Goal: Information Seeking & Learning: Learn about a topic

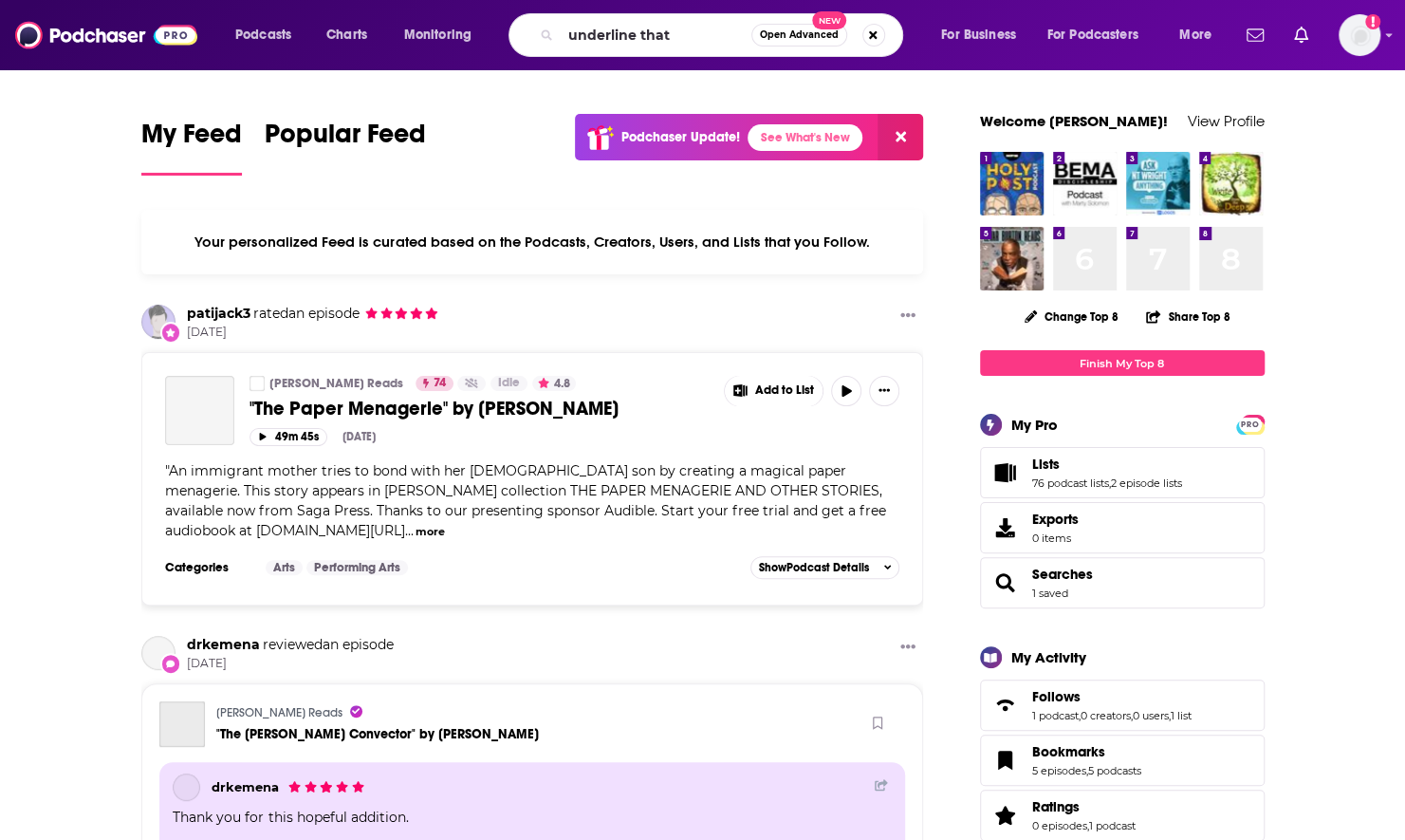
type input "underline that"
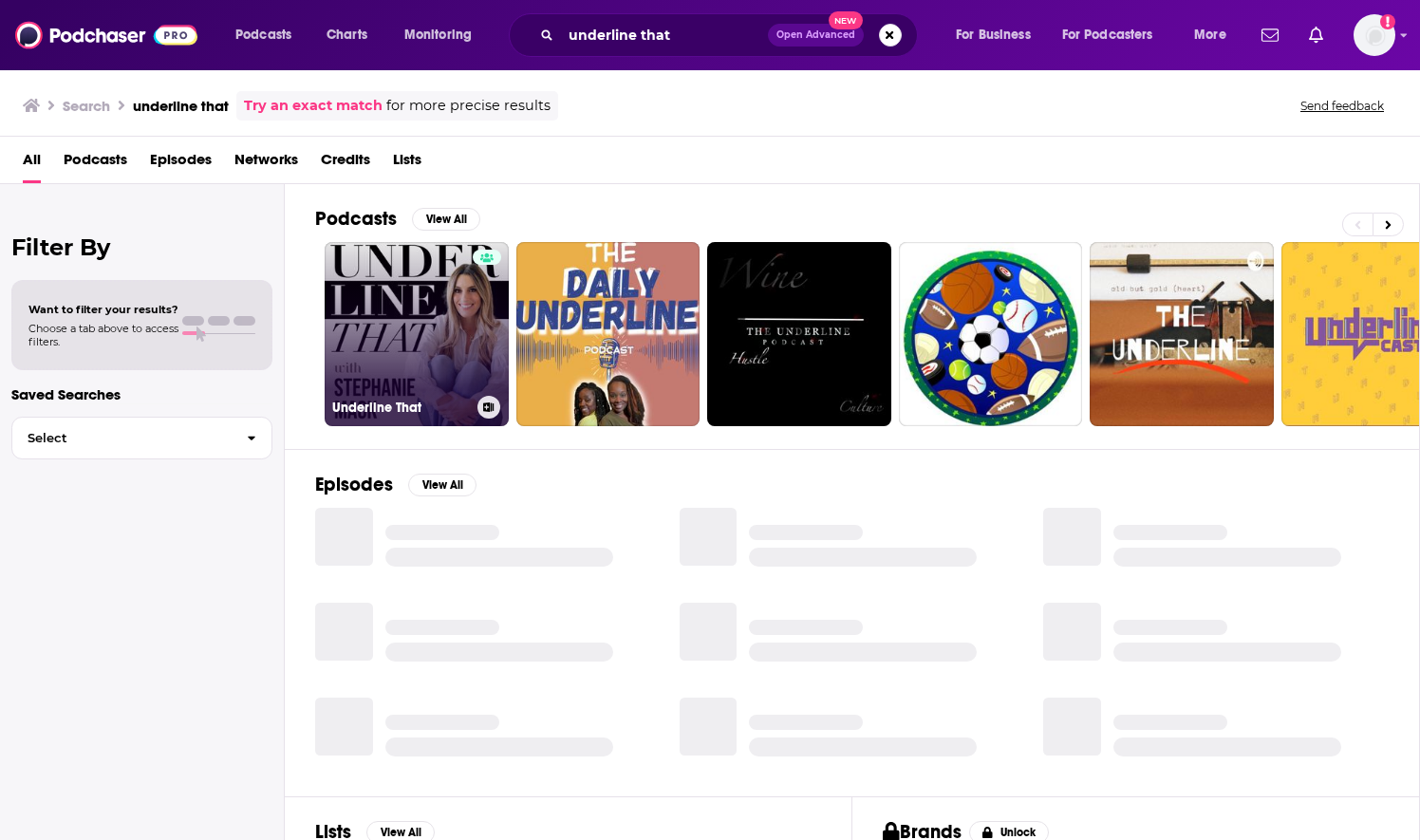
click at [444, 341] on link "Underline That" at bounding box center [416, 333] width 184 height 184
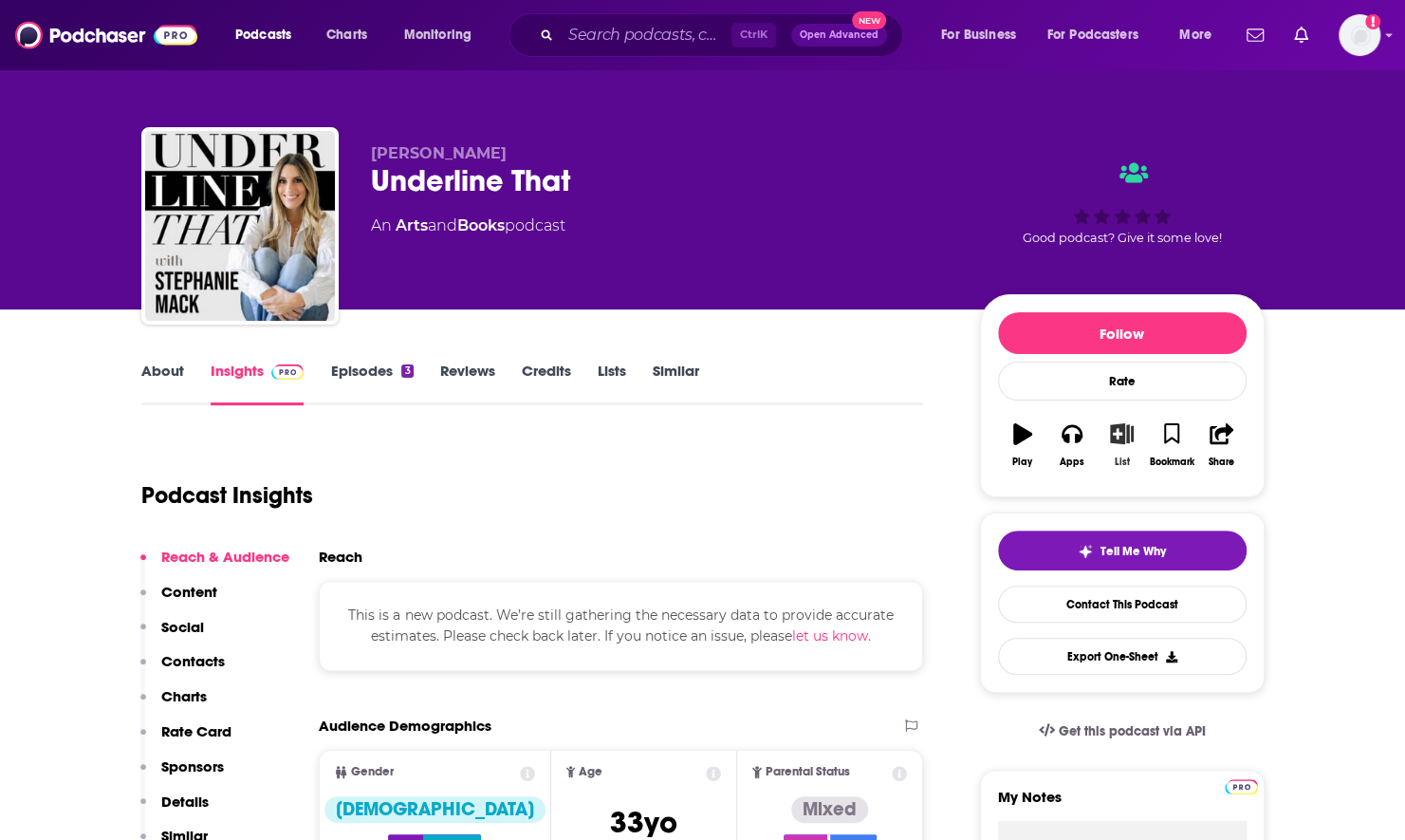
click at [1125, 438] on icon "button" at bounding box center [1122, 433] width 24 height 21
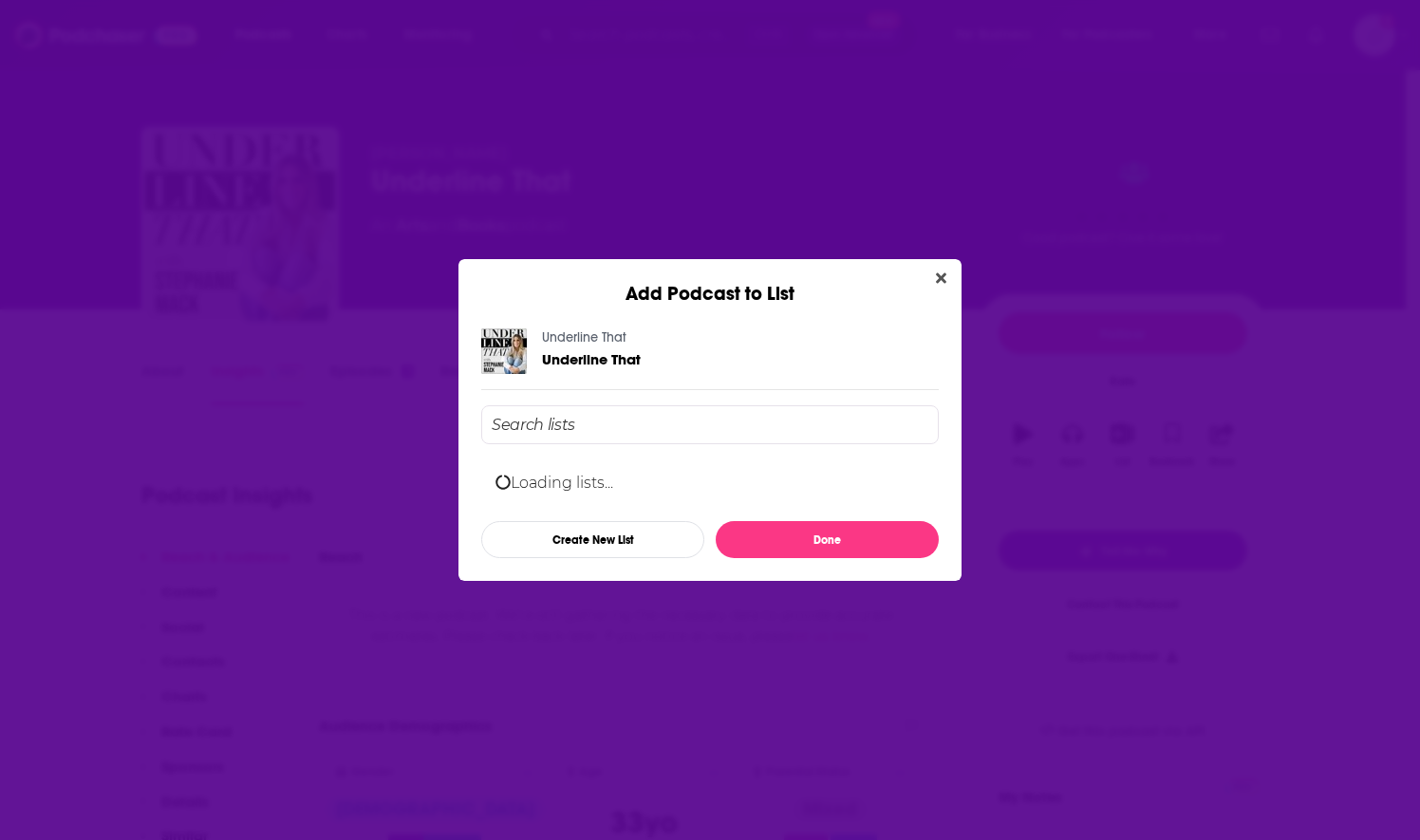
click at [696, 411] on div "Loading lists... Create New List Done" at bounding box center [710, 480] width 458 height 152
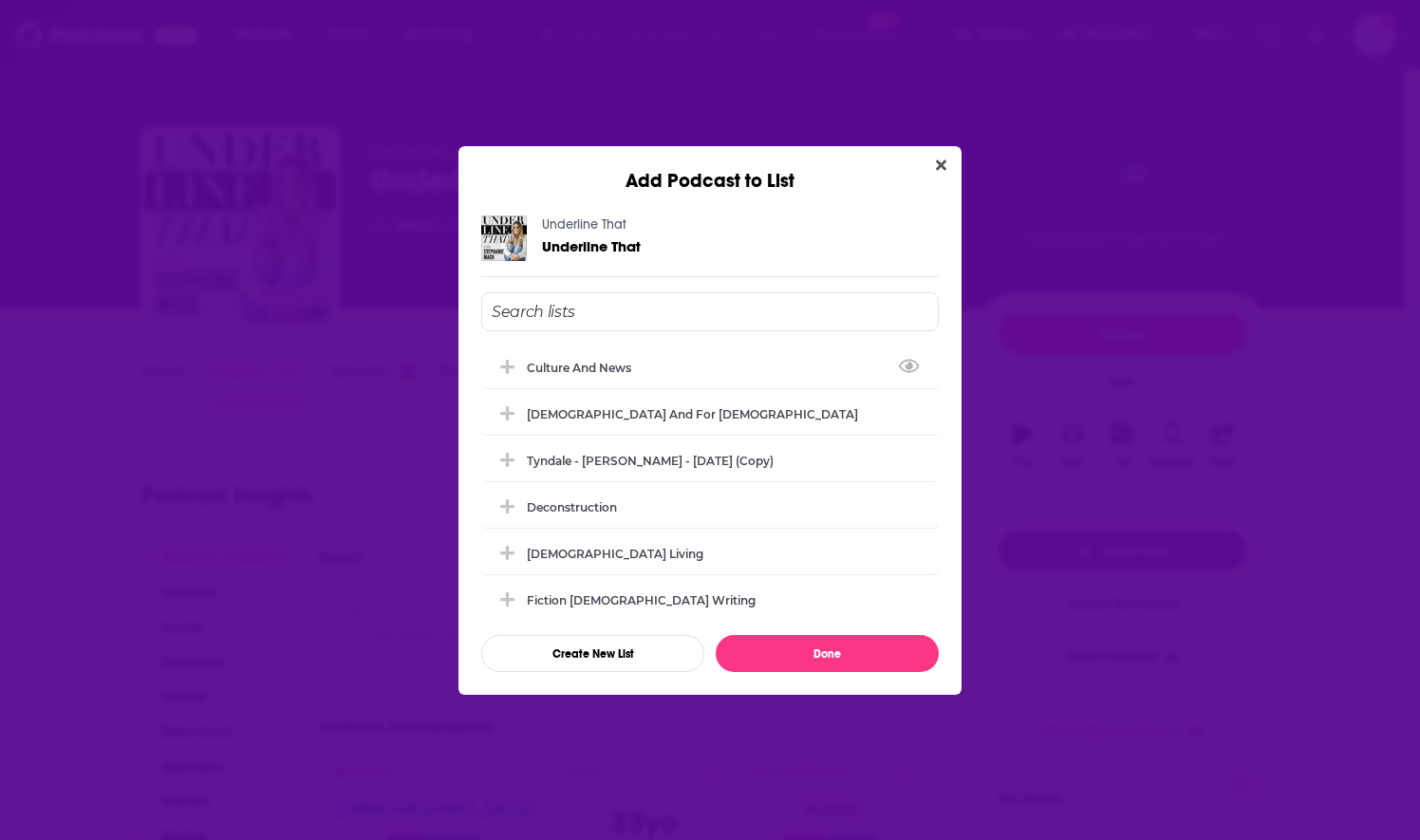
click at [615, 298] on input "Add Podcast To List" at bounding box center [710, 311] width 458 height 39
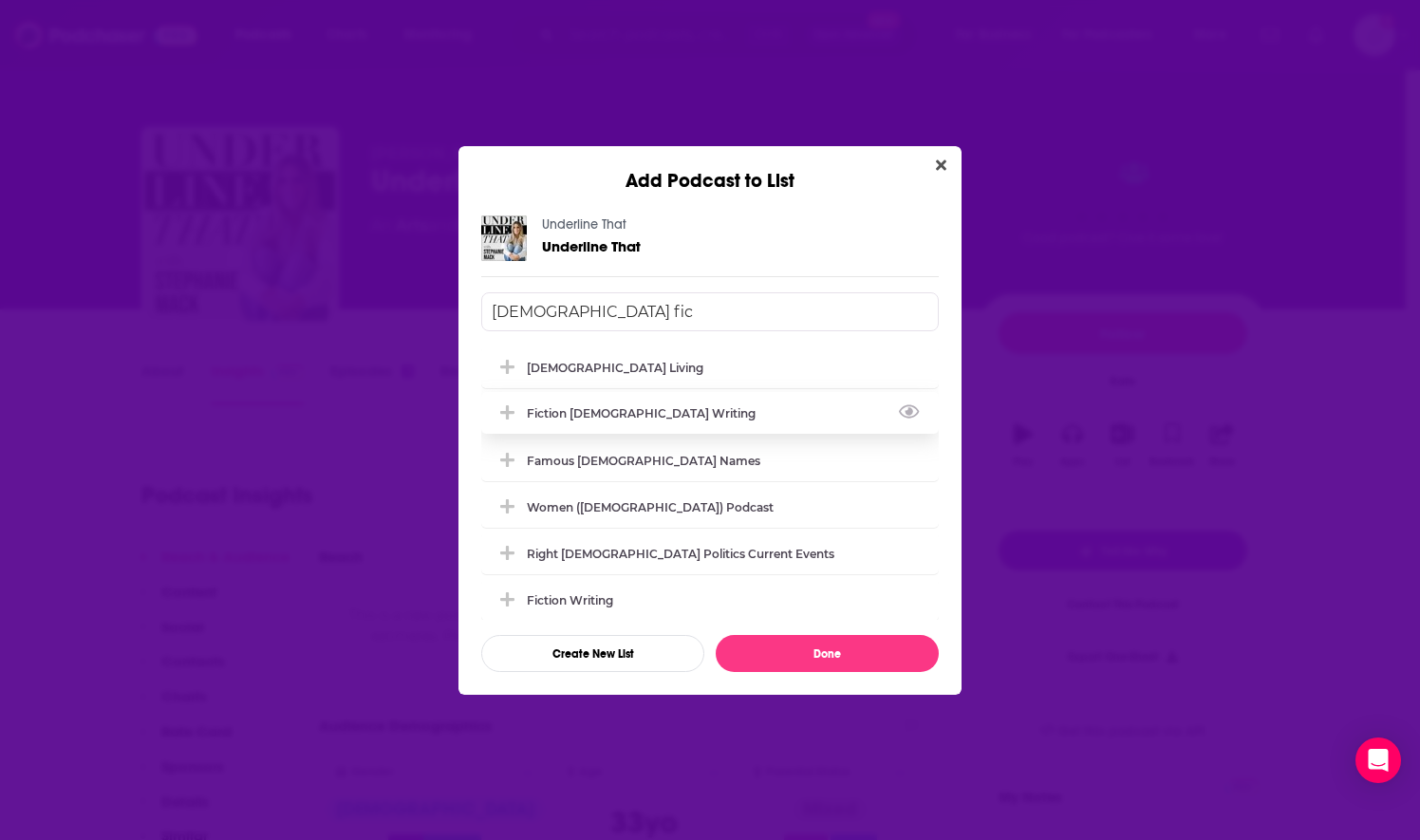
click at [648, 415] on div "Fiction [DEMOGRAPHIC_DATA] Writing" at bounding box center [647, 413] width 240 height 14
type input "[DEMOGRAPHIC_DATA] fic"
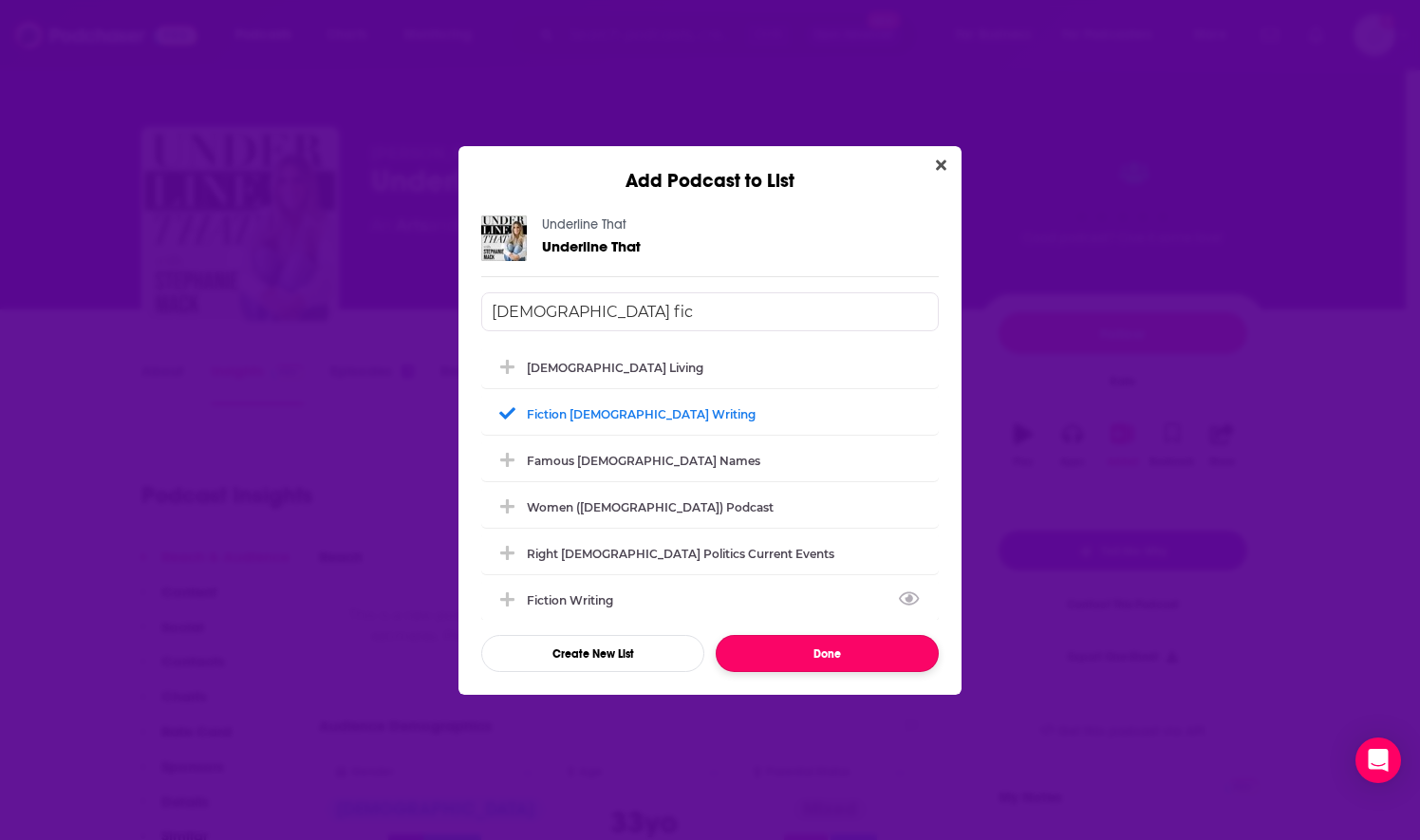
click at [801, 651] on button "Done" at bounding box center [826, 653] width 223 height 37
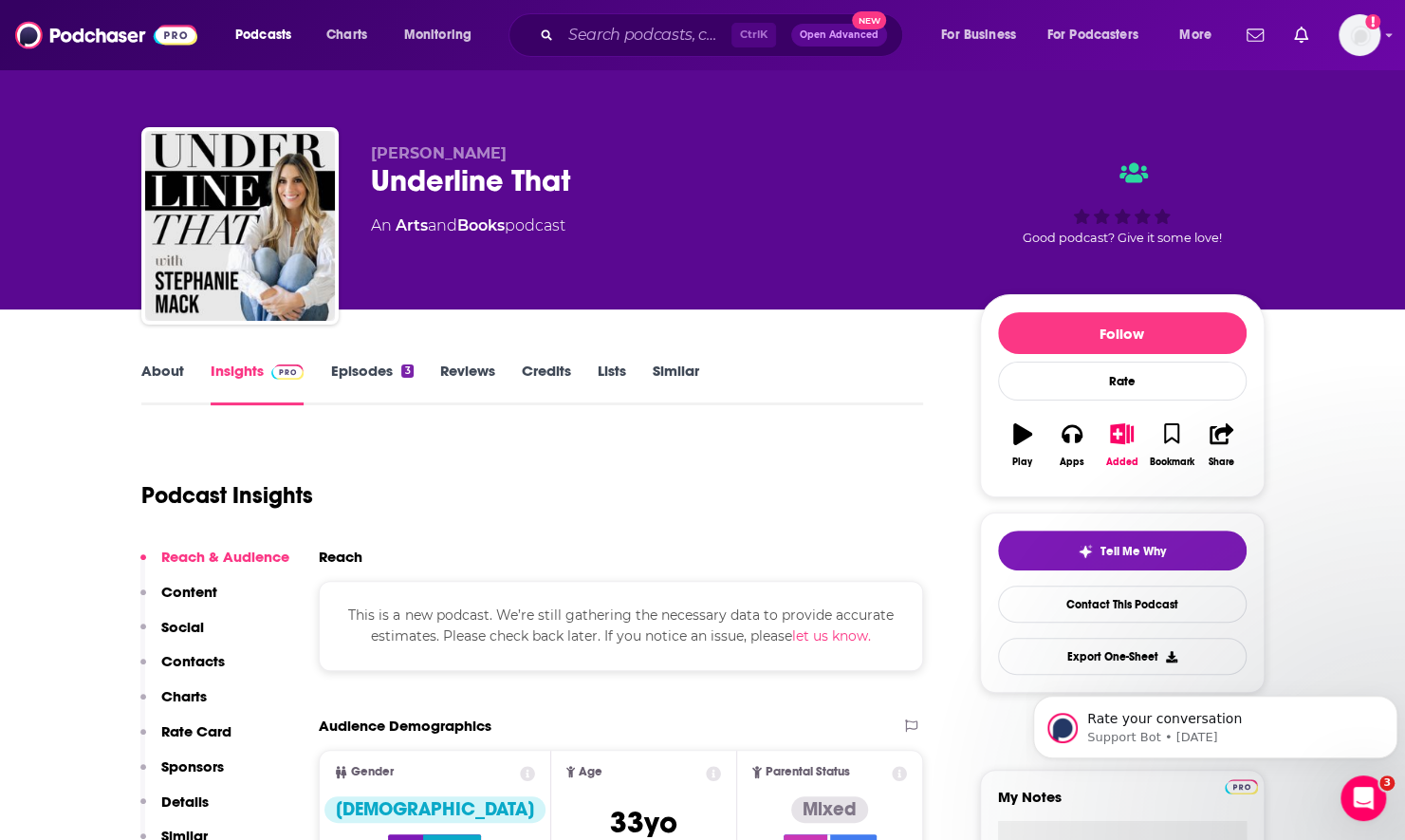
click at [358, 360] on div "About Insights Episodes 3 Reviews Credits Lists Similar" at bounding box center [533, 381] width 783 height 46
click at [354, 371] on link "Episodes 3" at bounding box center [371, 383] width 83 height 43
